Goal: Information Seeking & Learning: Learn about a topic

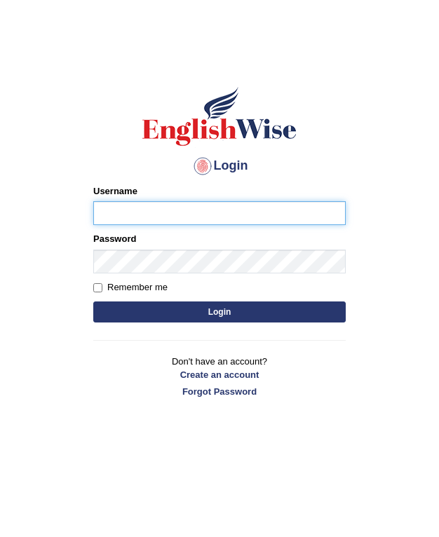
type input "Amini"
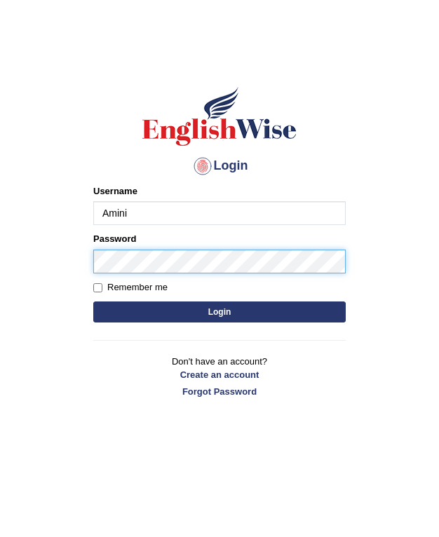
click at [219, 311] on button "Login" at bounding box center [219, 311] width 252 height 21
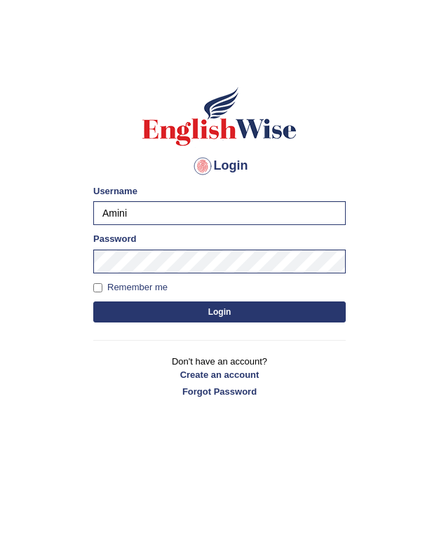
click at [149, 303] on button "Login" at bounding box center [219, 311] width 252 height 21
click at [170, 311] on button "Login" at bounding box center [219, 311] width 252 height 21
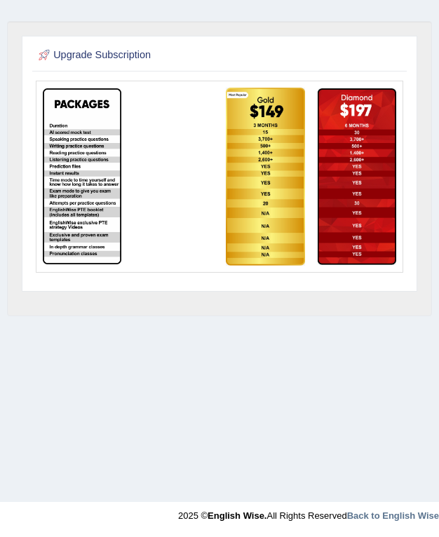
scroll to position [211, 0]
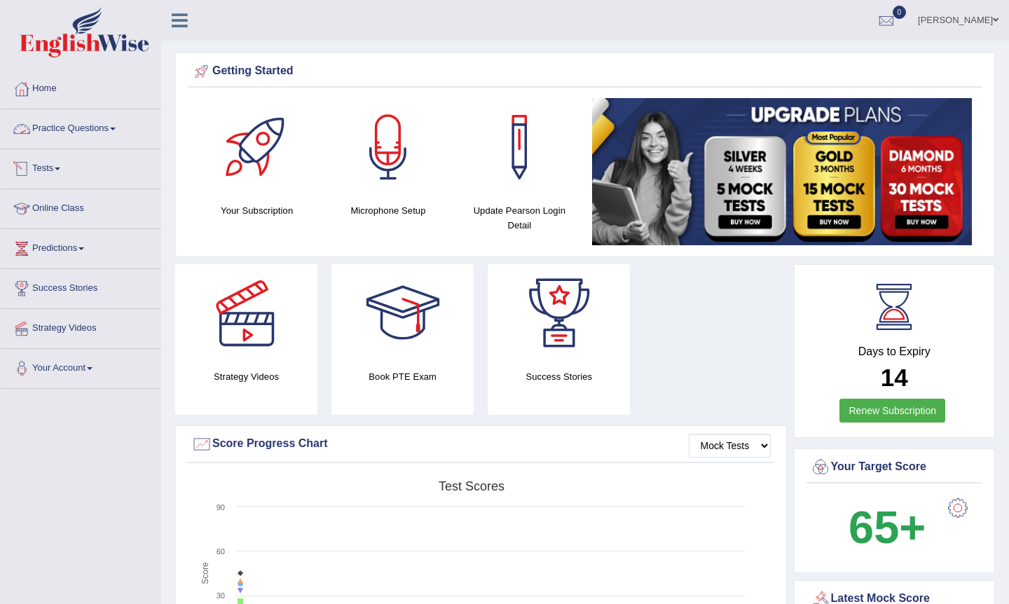
click at [64, 135] on link "Practice Questions" at bounding box center [81, 126] width 160 height 35
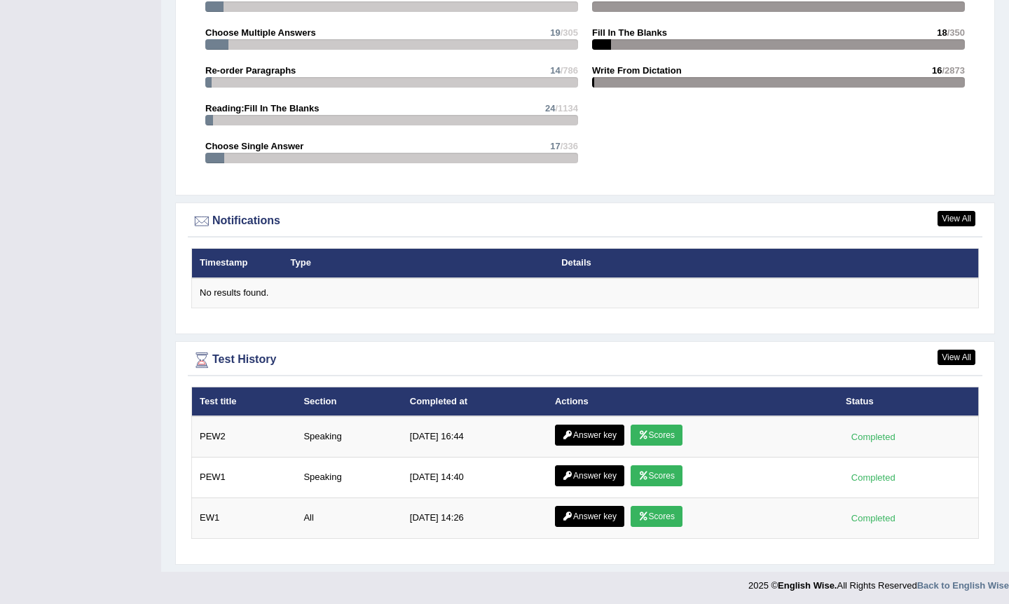
scroll to position [1508, 0]
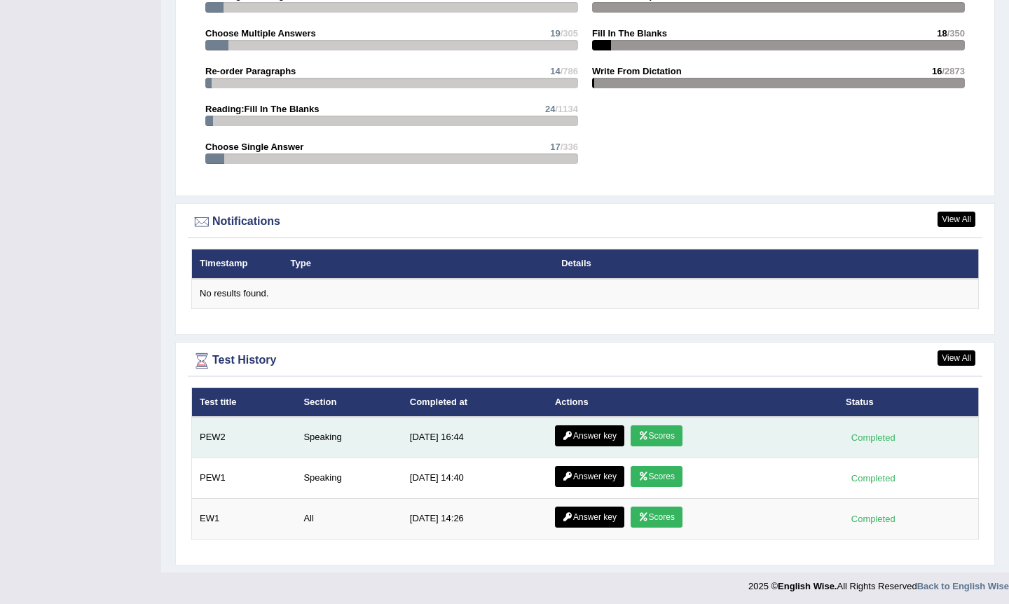
click at [438, 433] on link "Scores" at bounding box center [657, 435] width 52 height 21
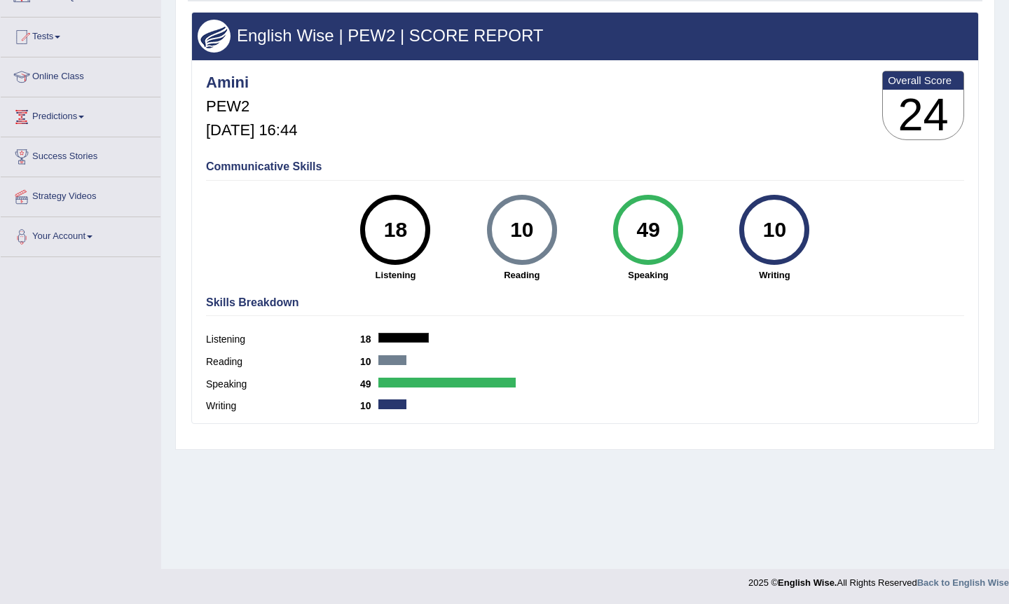
scroll to position [137, 0]
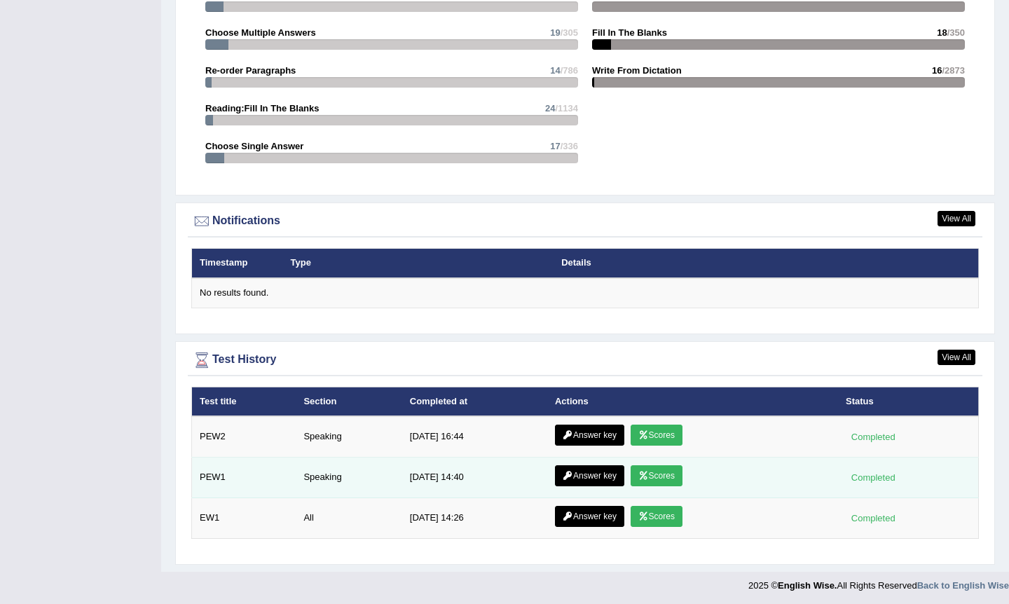
scroll to position [1508, 0]
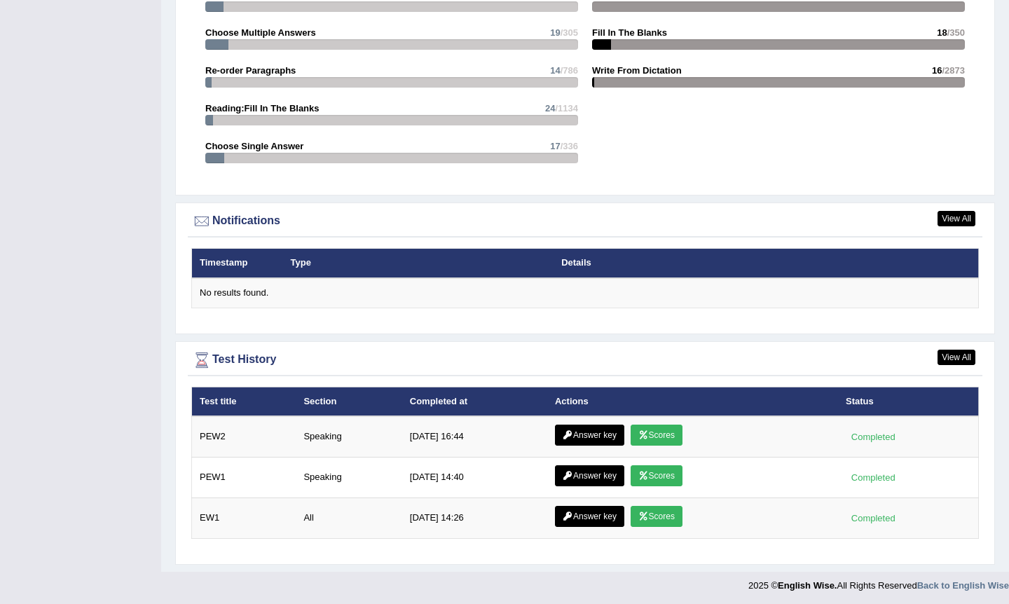
scroll to position [1508, 0]
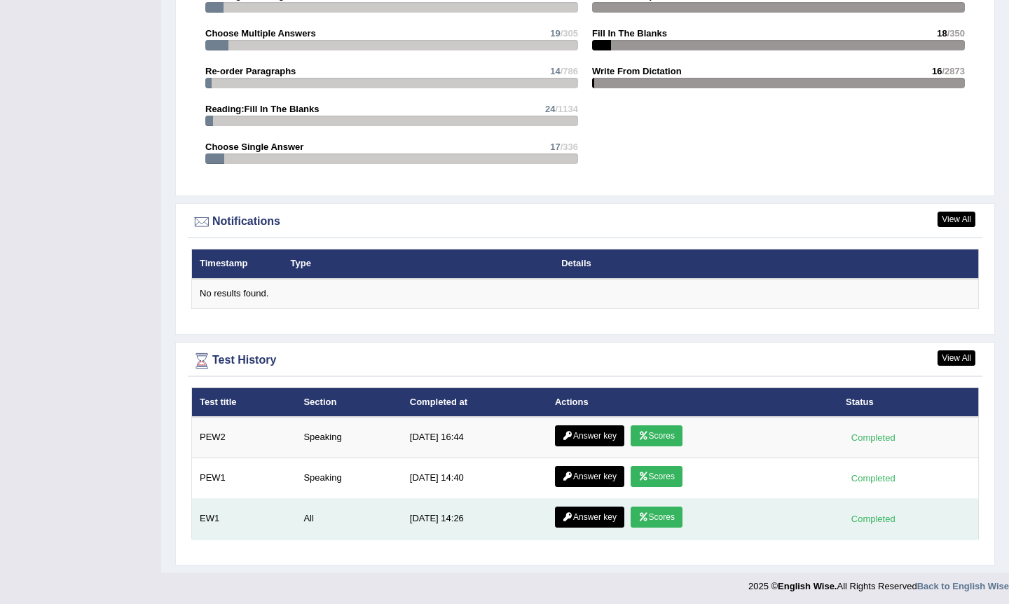
click at [659, 514] on link "Scores" at bounding box center [657, 517] width 52 height 21
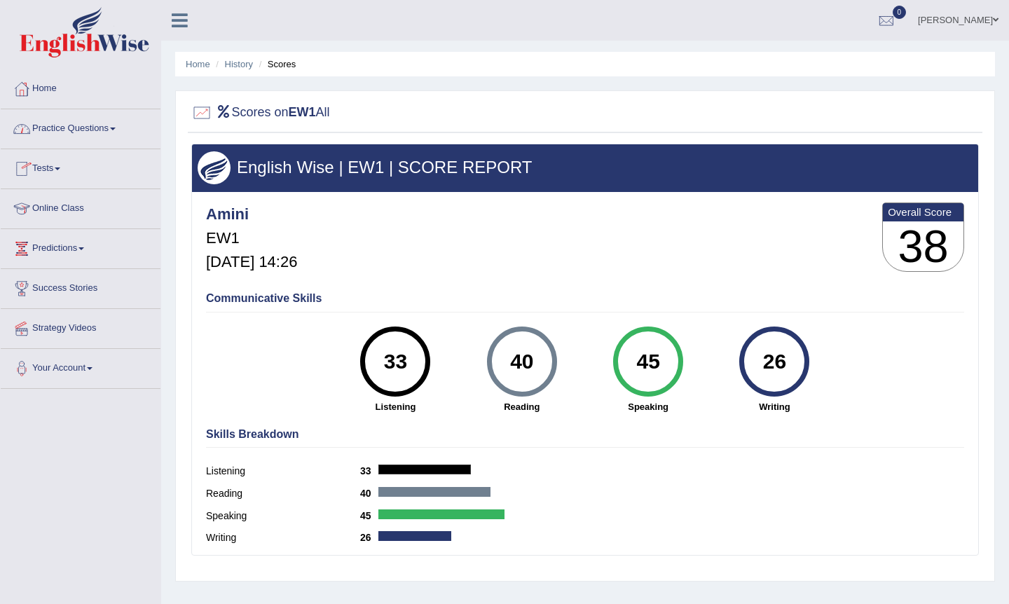
click at [66, 126] on link "Practice Questions" at bounding box center [81, 126] width 160 height 35
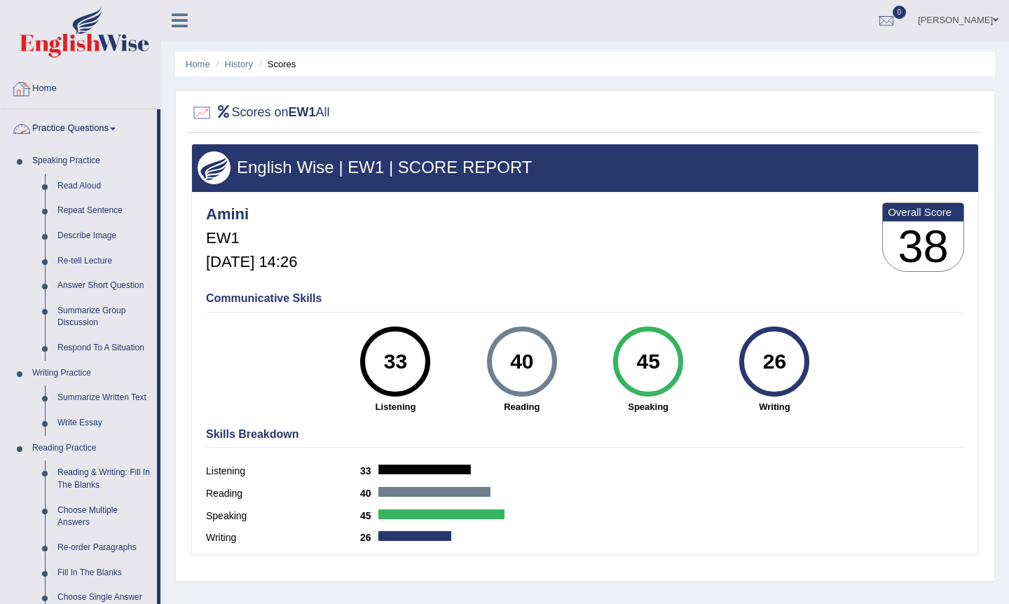
click at [54, 90] on link "Home" at bounding box center [81, 86] width 160 height 35
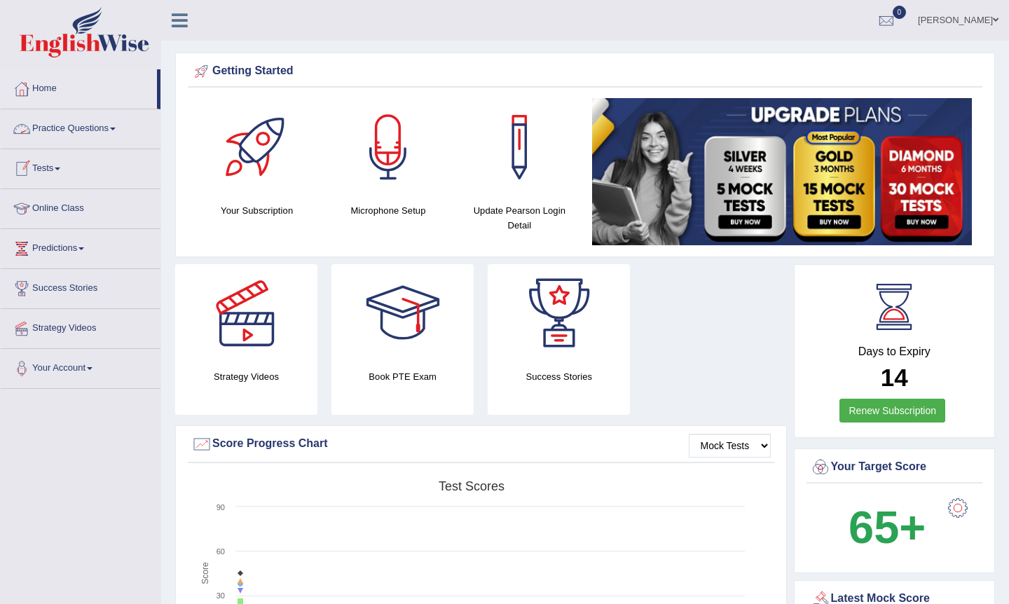
click at [52, 129] on link "Practice Questions" at bounding box center [81, 126] width 160 height 35
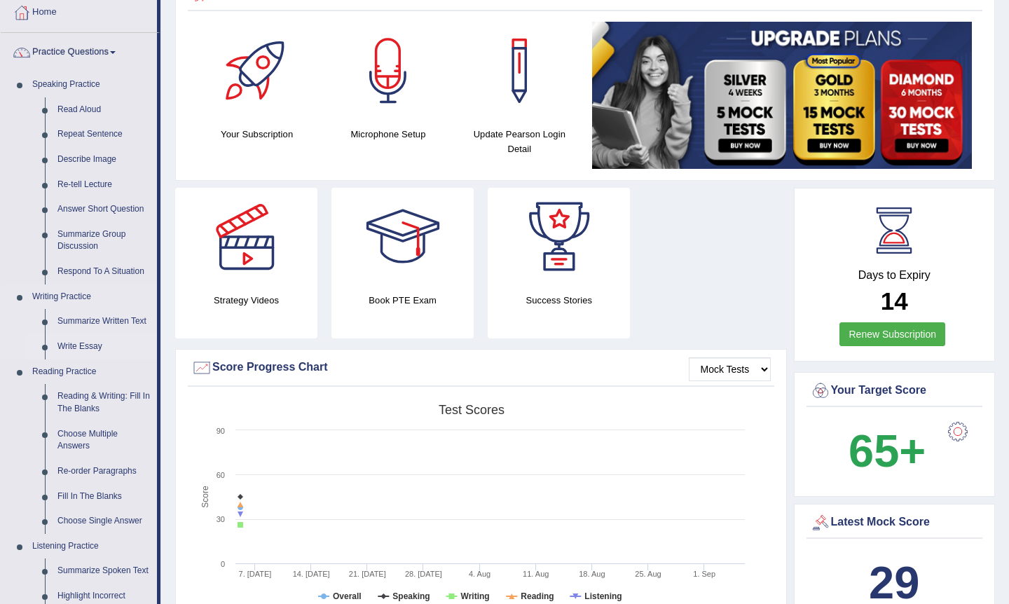
scroll to position [82, 0]
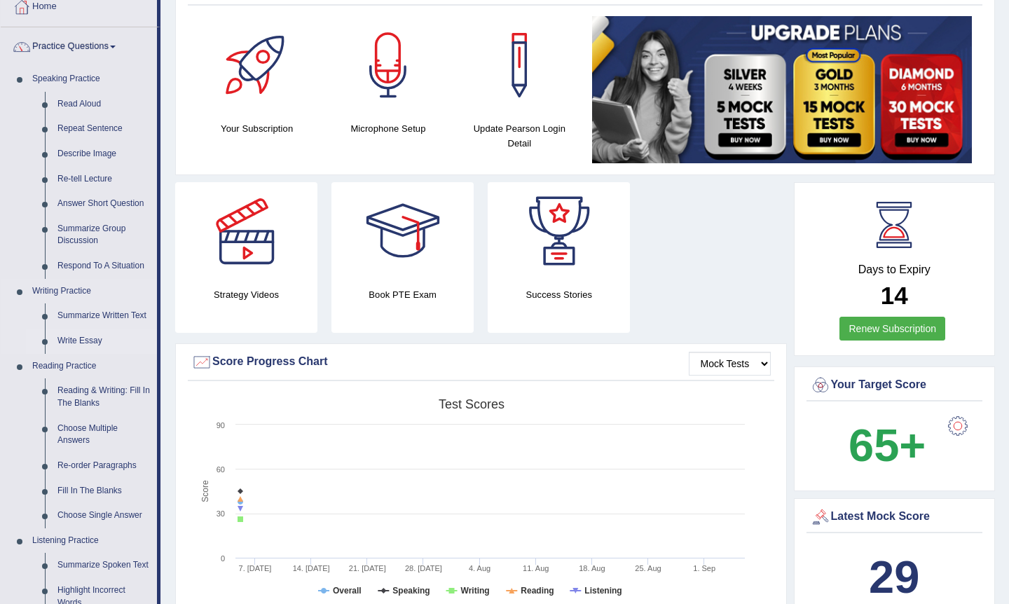
click at [78, 338] on link "Write Essay" at bounding box center [104, 341] width 106 height 25
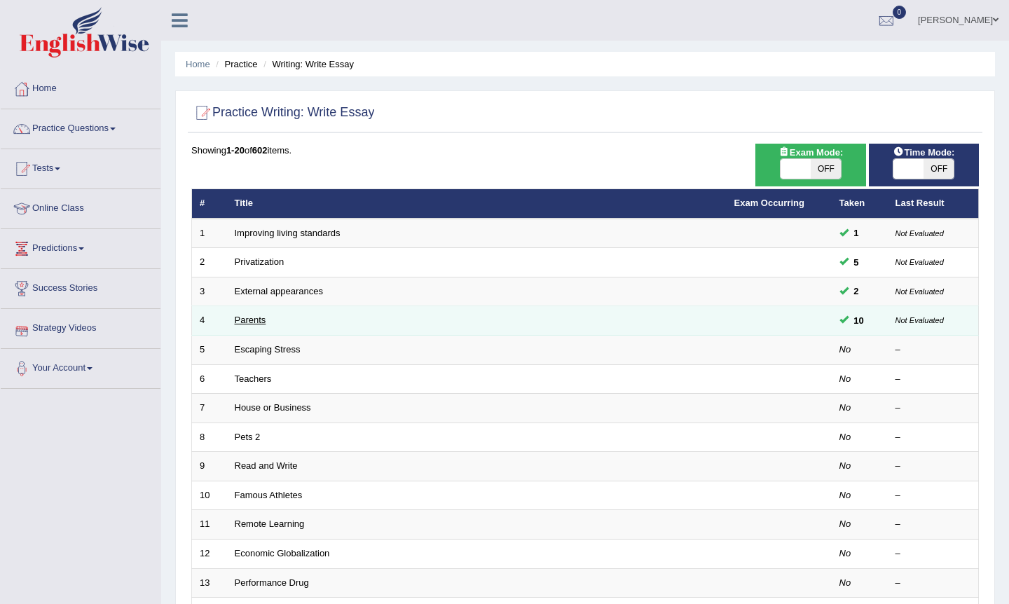
click at [254, 317] on link "Parents" at bounding box center [251, 320] width 32 height 11
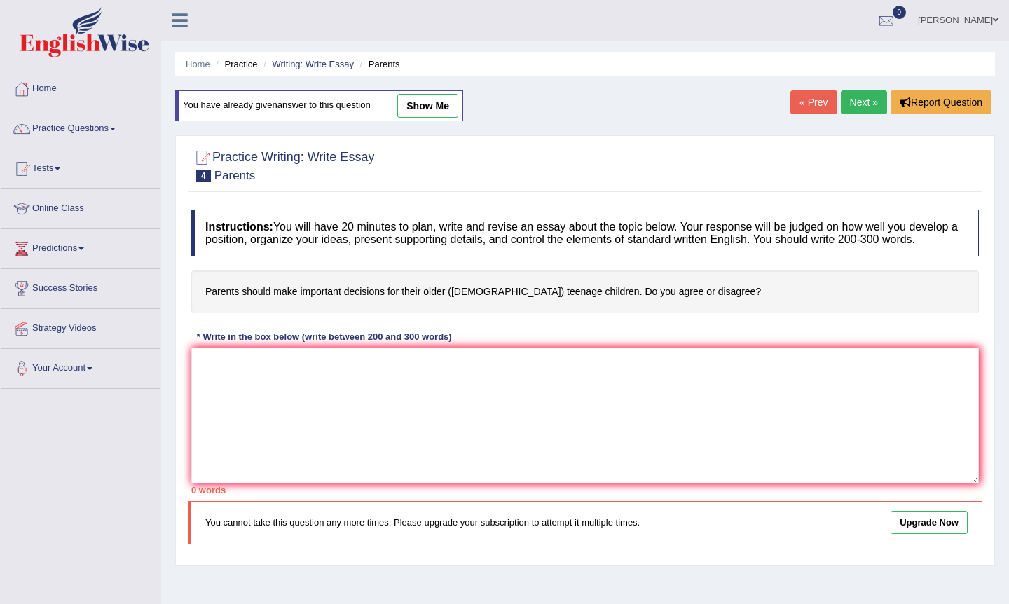
click at [445, 113] on link "show me" at bounding box center [427, 106] width 61 height 24
type textarea "The increasing influence of parents should make important decisions for their o…"
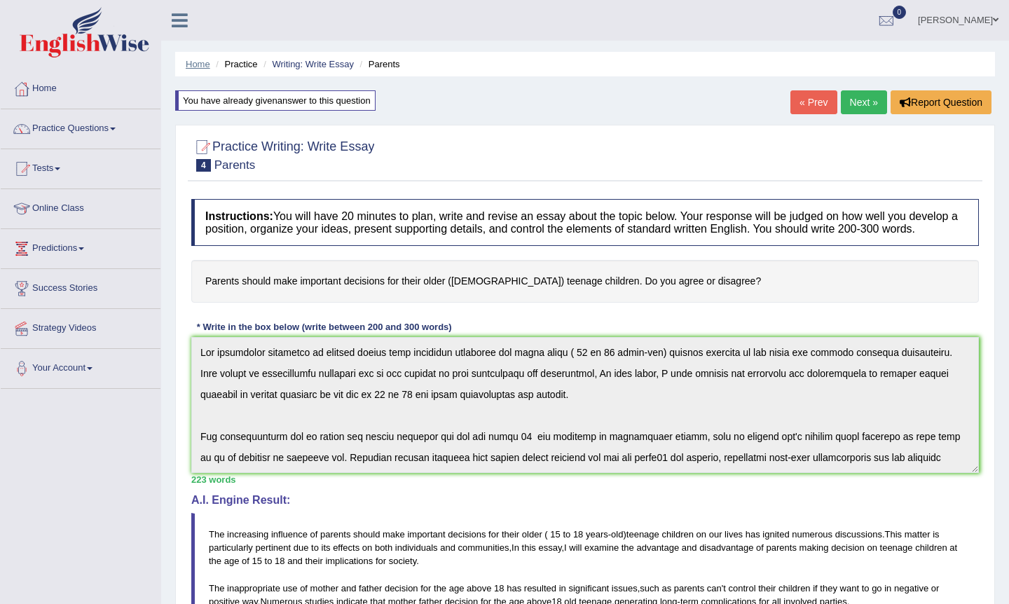
click at [193, 62] on link "Home" at bounding box center [198, 64] width 25 height 11
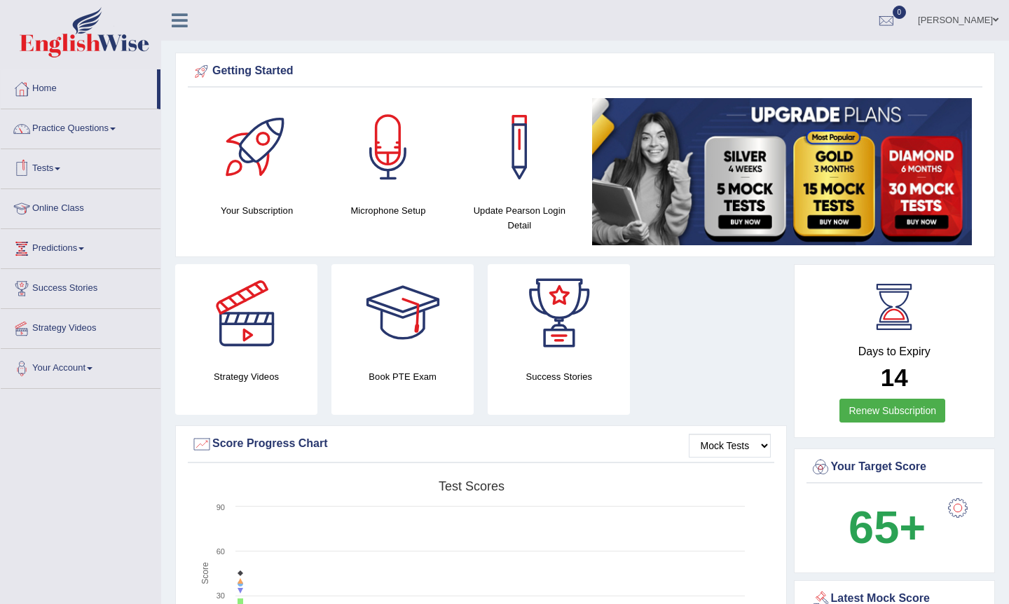
click at [51, 174] on link "Tests" at bounding box center [81, 166] width 160 height 35
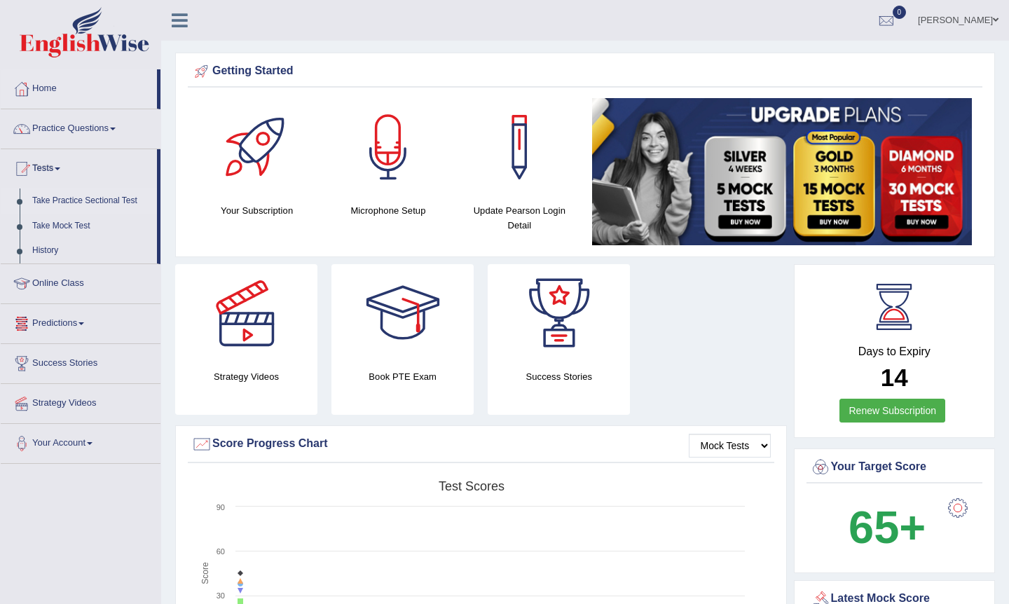
click at [82, 203] on link "Take Practice Sectional Test" at bounding box center [91, 200] width 131 height 25
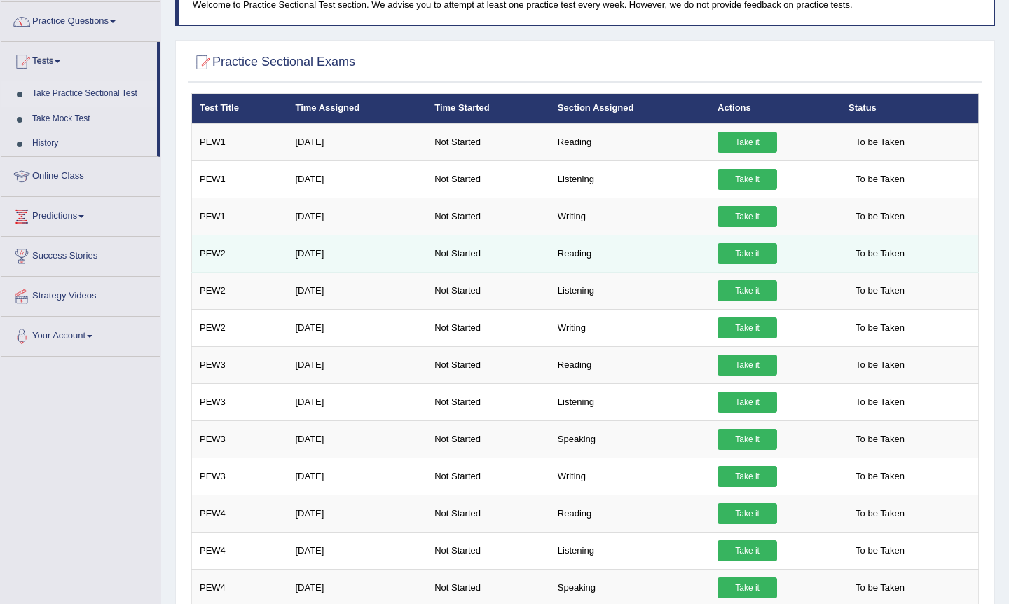
scroll to position [177, 0]
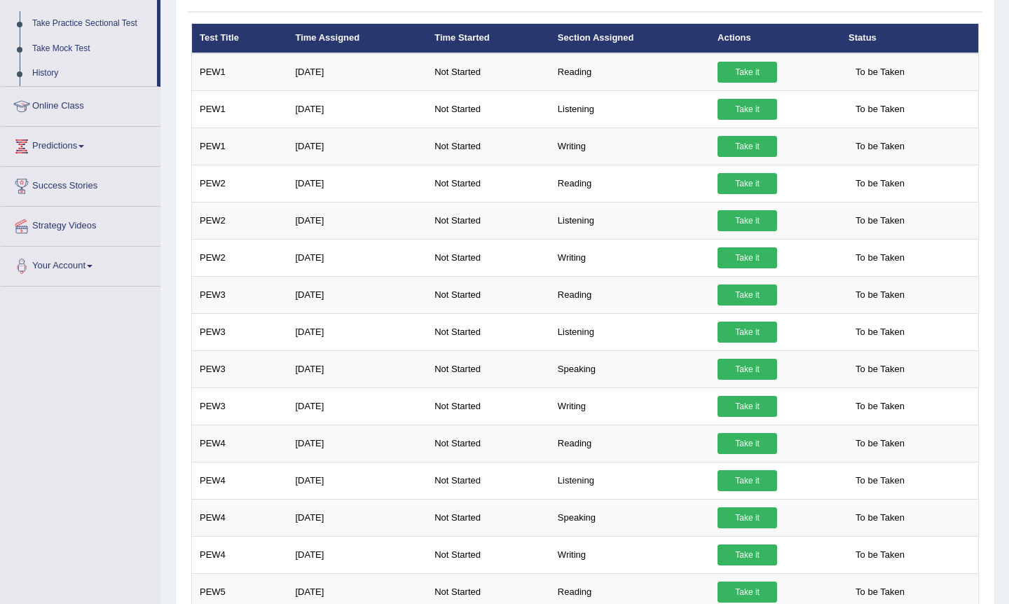
click at [67, 48] on link "Take Mock Test" at bounding box center [91, 48] width 131 height 25
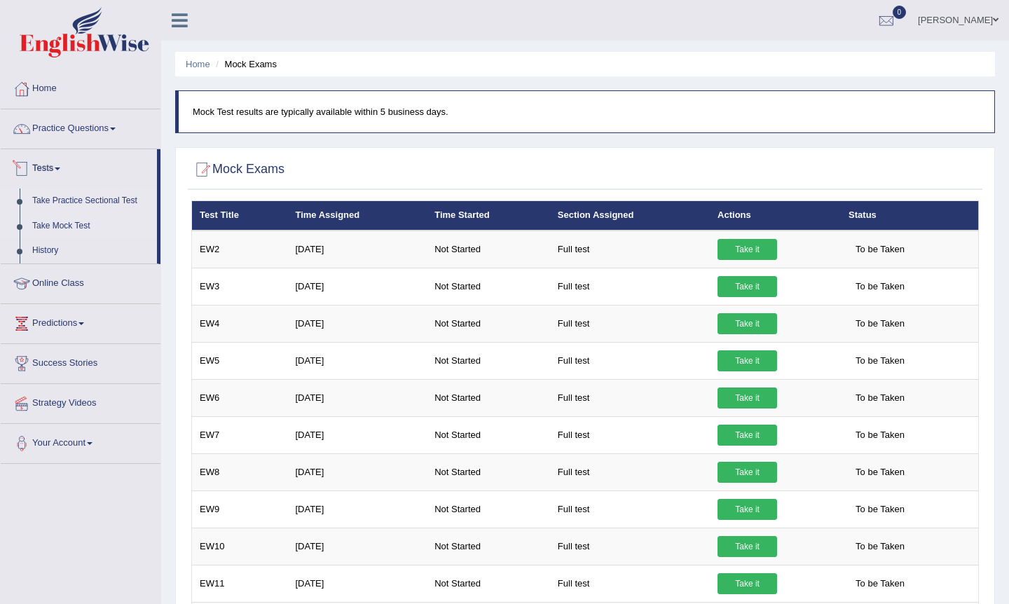
click at [88, 202] on link "Take Practice Sectional Test" at bounding box center [91, 200] width 131 height 25
click at [42, 102] on link "Home" at bounding box center [81, 86] width 160 height 35
